Goal: Task Accomplishment & Management: Manage account settings

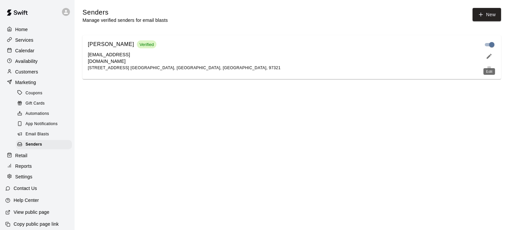
click at [490, 58] on icon "edit" at bounding box center [489, 56] width 7 height 7
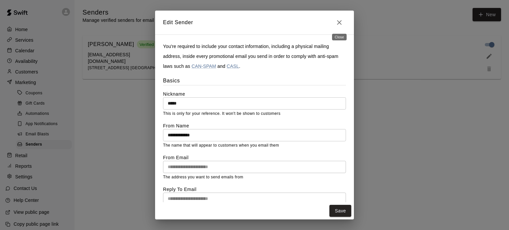
click at [338, 19] on icon "Close" at bounding box center [339, 23] width 8 height 8
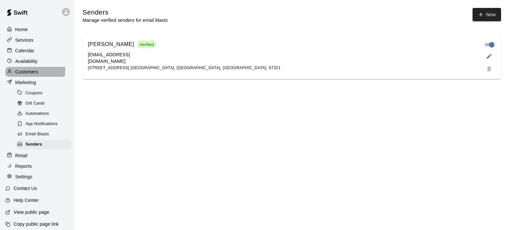
click at [23, 72] on p "Customers" at bounding box center [26, 72] width 23 height 7
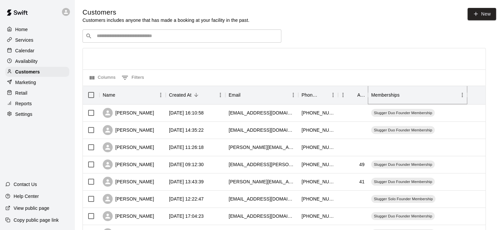
click at [462, 97] on icon "Menu" at bounding box center [461, 95] width 1 height 4
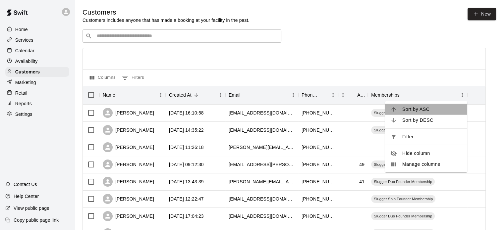
click at [418, 108] on span "Sort by ASC" at bounding box center [432, 109] width 60 height 7
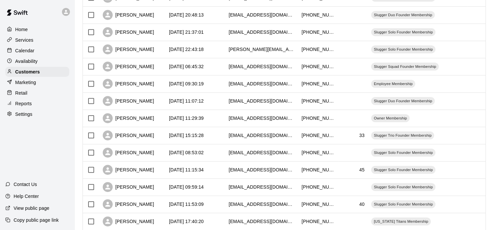
scroll to position [342, 0]
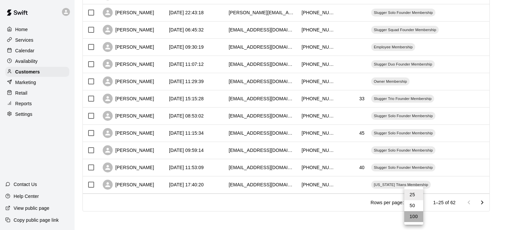
click at [414, 221] on li "100" at bounding box center [413, 216] width 19 height 11
type input "***"
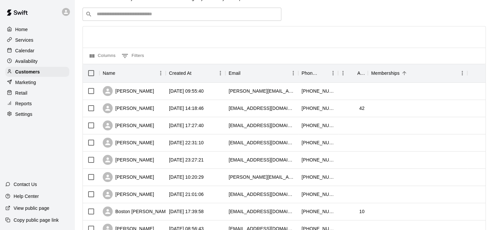
scroll to position [0, 0]
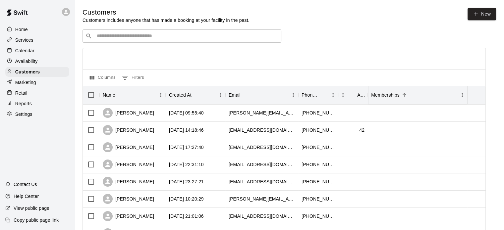
click at [461, 95] on icon "Menu" at bounding box center [462, 95] width 7 height 7
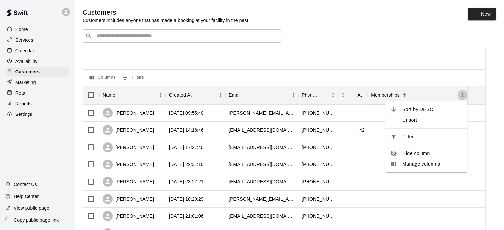
click at [462, 95] on icon "Menu" at bounding box center [462, 95] width 7 height 7
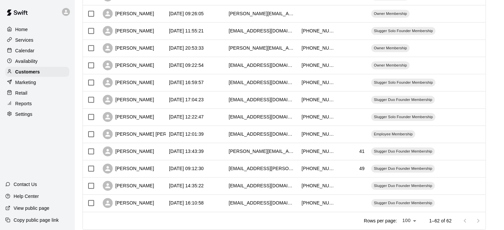
scroll to position [979, 0]
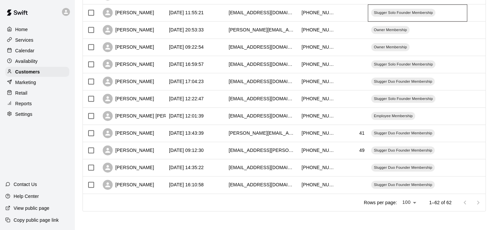
click at [447, 14] on div "Slugger Solo Founder Membership" at bounding box center [417, 12] width 99 height 17
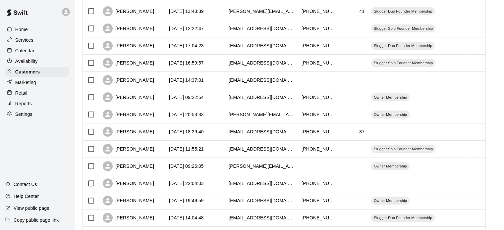
scroll to position [342, 0]
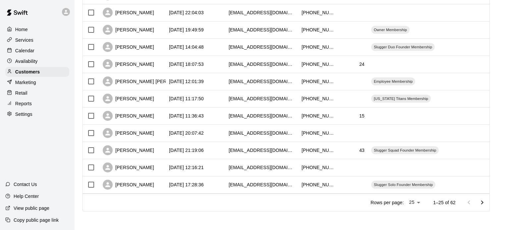
click at [417, 217] on li "100" at bounding box center [413, 216] width 19 height 11
type input "***"
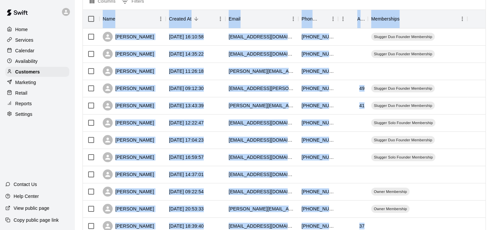
scroll to position [0, 0]
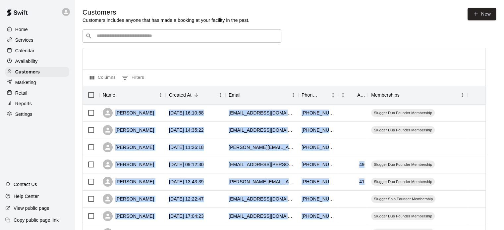
drag, startPoint x: 369, startPoint y: 186, endPoint x: 76, endPoint y: 106, distance: 303.6
copy div "[PERSON_NAME] [DATE] 16:10:58 [EMAIL_ADDRESS][DOMAIN_NAME] [PHONE_NUMBER] Slugg…"
